Goal: Task Accomplishment & Management: Manage account settings

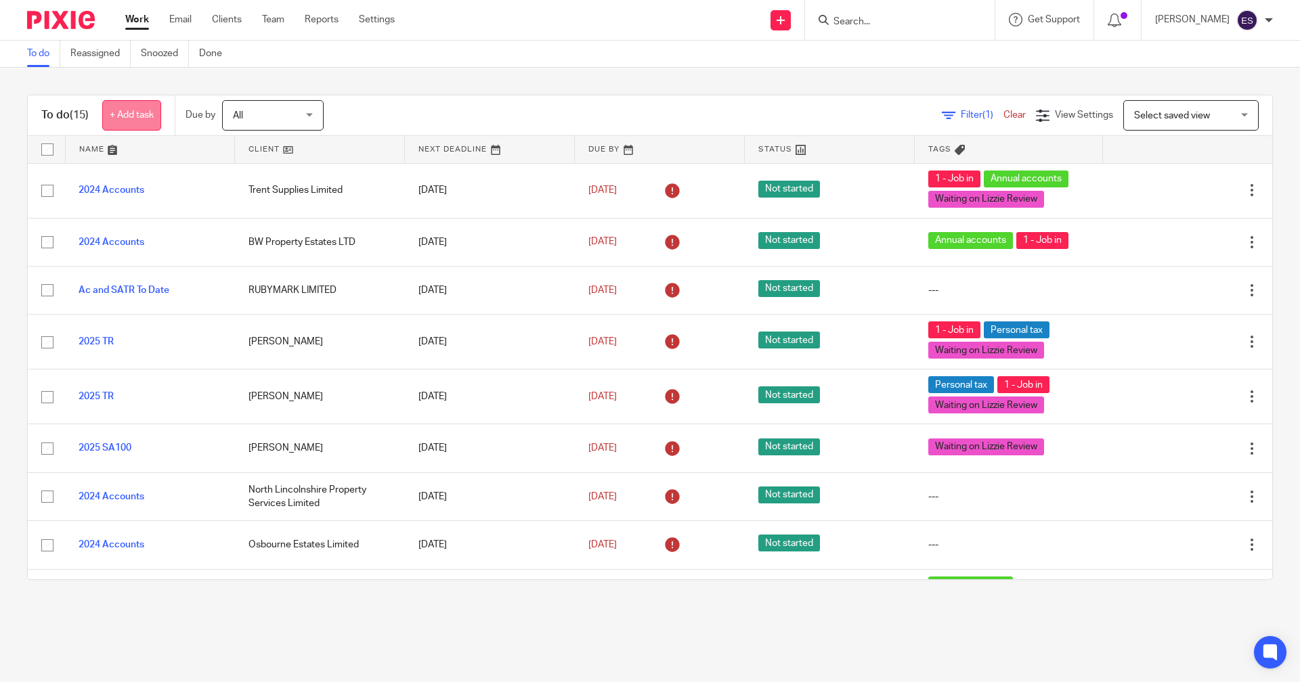
click at [152, 120] on link "+ Add task" at bounding box center [131, 115] width 59 height 30
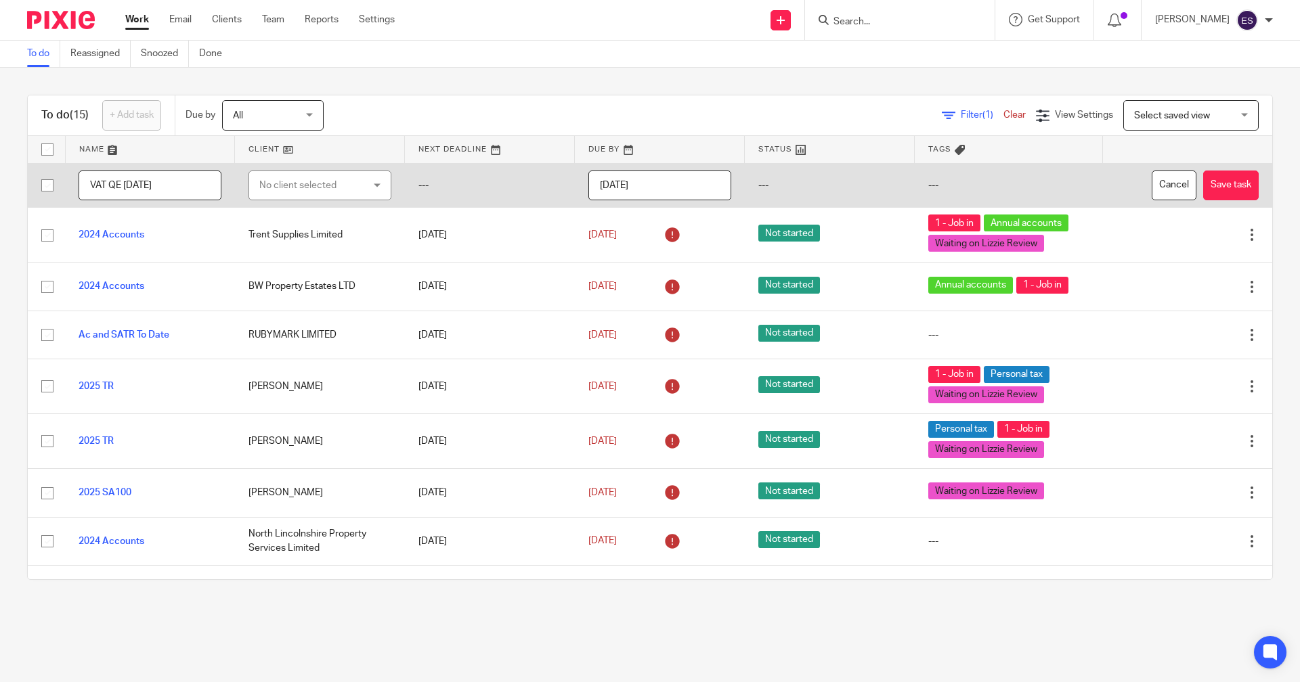
type input "VAT QE [DATE]"
click at [299, 171] on div "No client selected" at bounding box center [319, 186] width 143 height 30
click at [291, 186] on div "No client selected" at bounding box center [297, 185] width 77 height 9
click at [287, 187] on div "No client selected" at bounding box center [311, 185] width 105 height 28
type input "GARAGE"
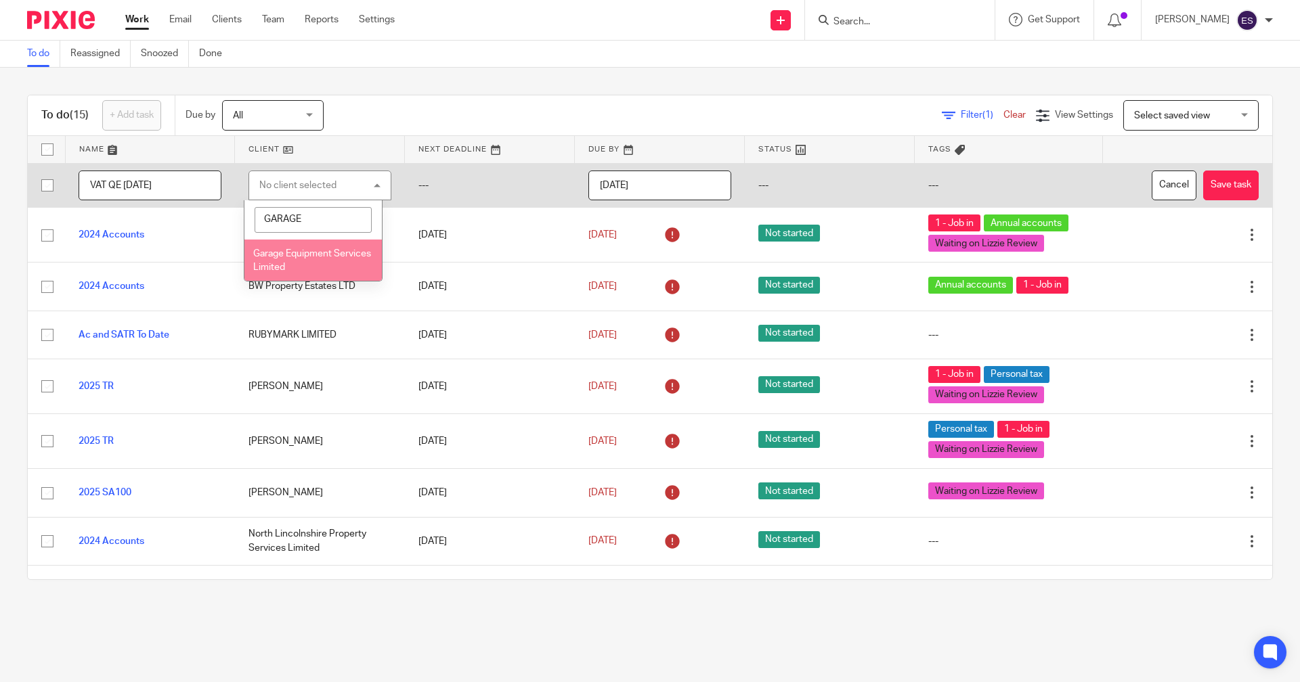
click at [285, 257] on span "Garage Equipment Services Limited" at bounding box center [312, 261] width 118 height 24
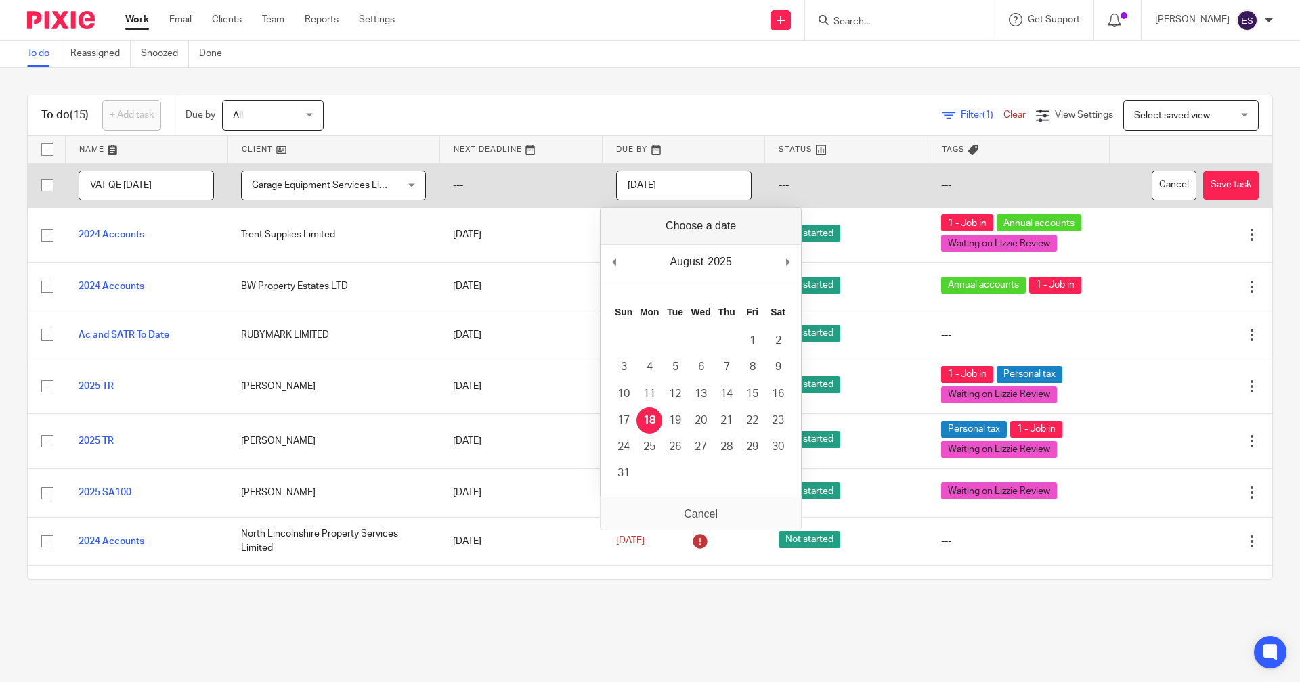
click at [678, 194] on input "[DATE]" at bounding box center [683, 186] width 135 height 30
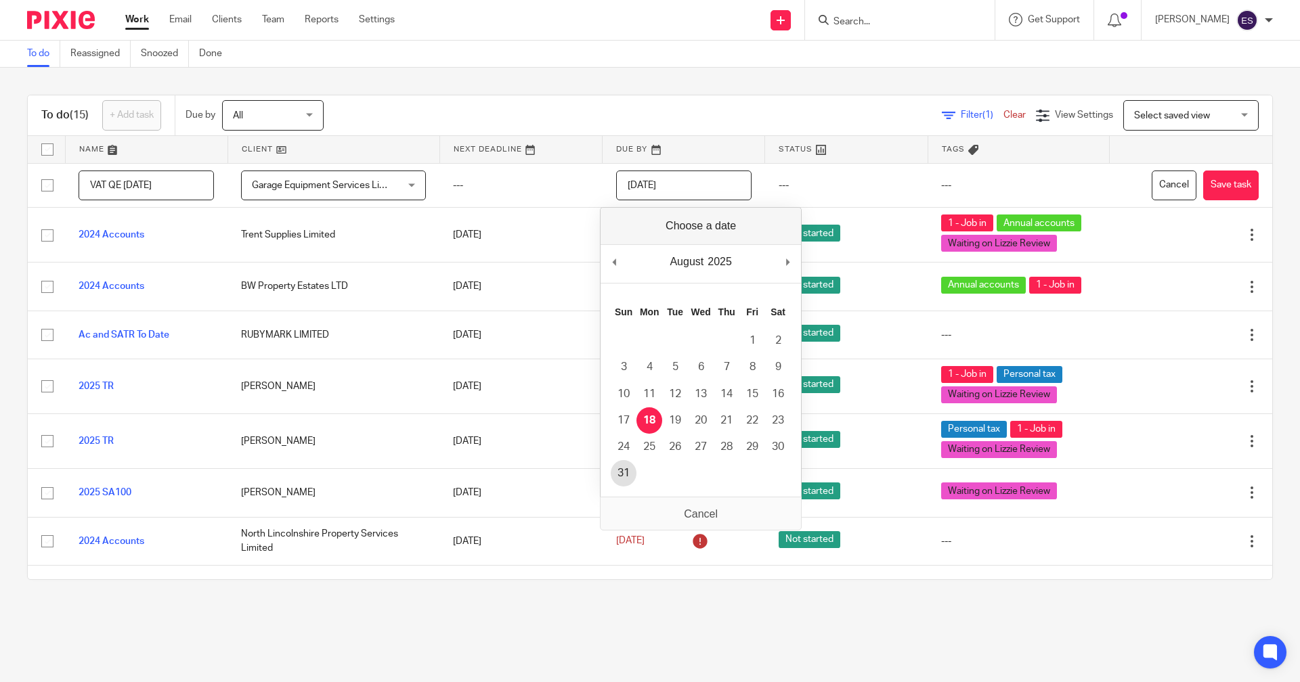
type input "2025-08-31"
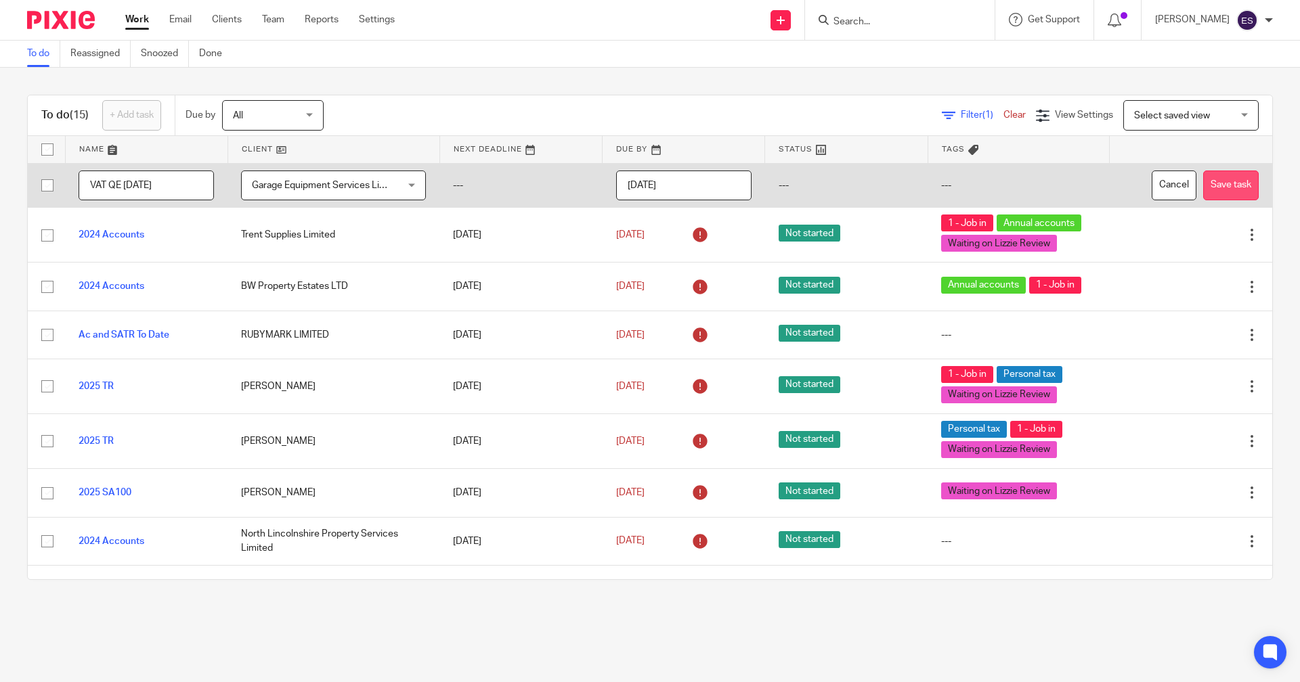
click at [1207, 185] on button "Save task" at bounding box center [1231, 186] width 56 height 30
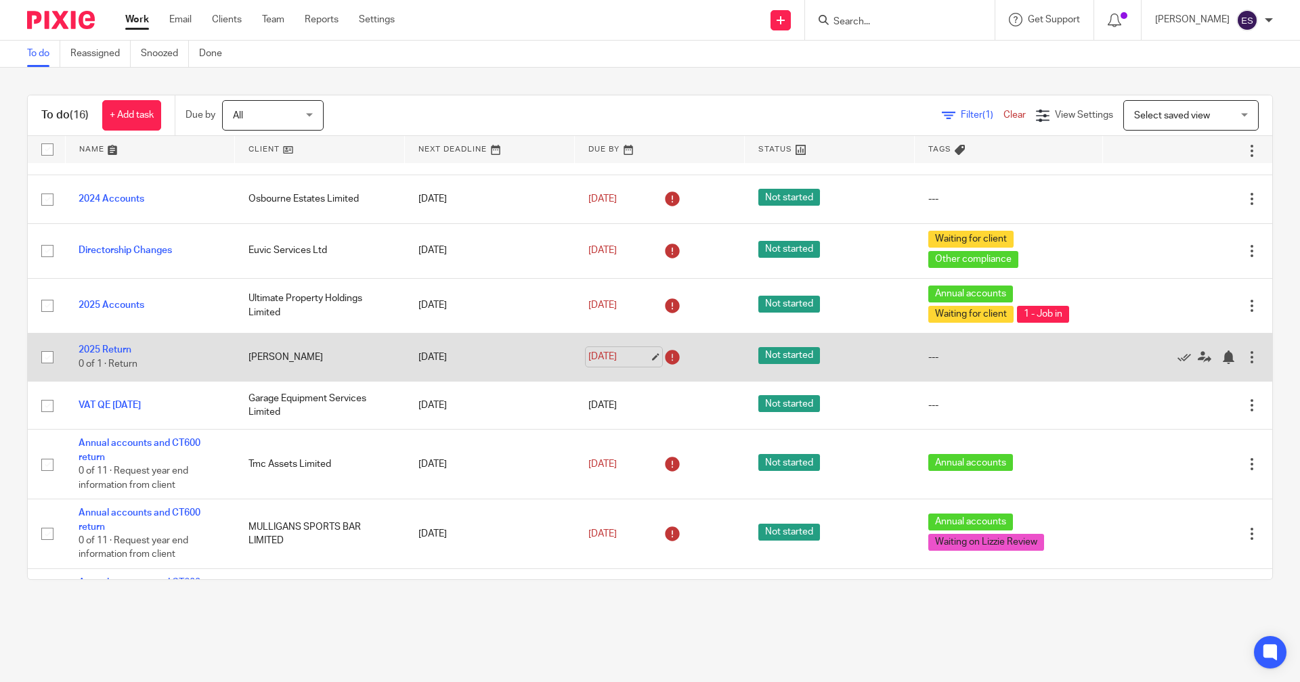
scroll to position [339, 0]
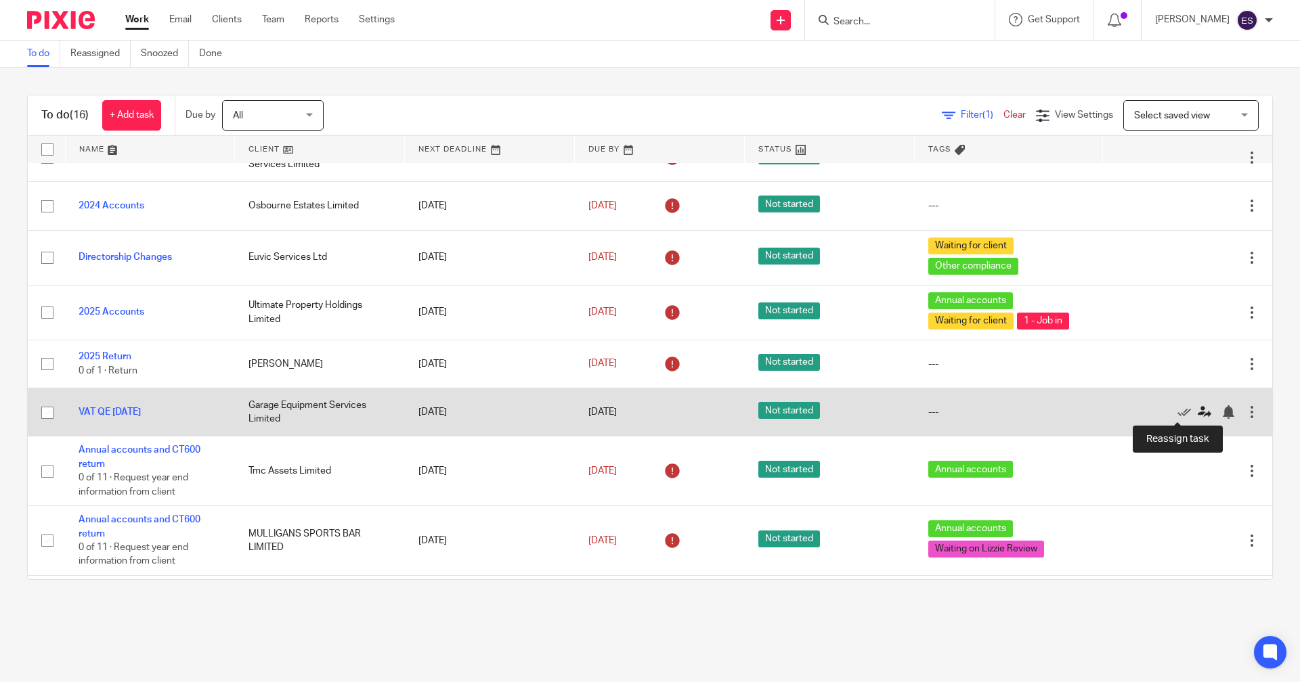
click at [1197, 412] on icon at bounding box center [1204, 412] width 14 height 14
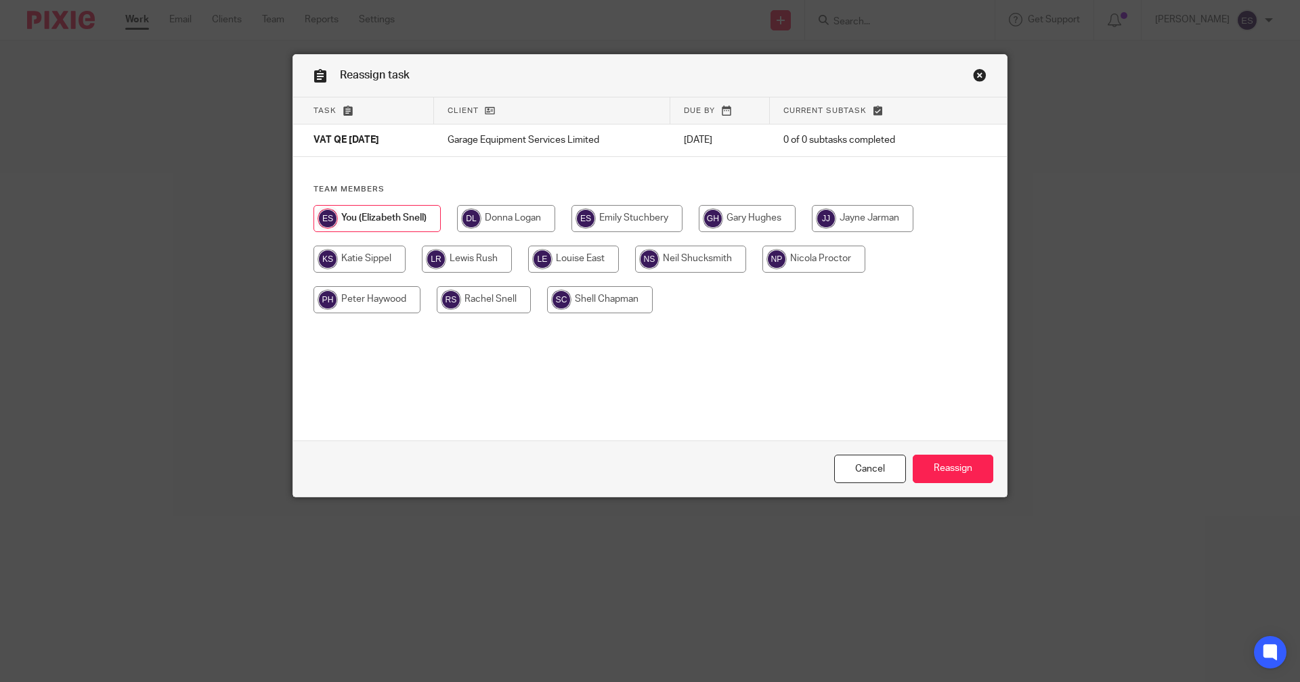
click at [473, 269] on input "radio" at bounding box center [467, 259] width 90 height 27
radio input "true"
click at [969, 470] on input "Reassign" at bounding box center [953, 469] width 81 height 29
